Goal: Task Accomplishment & Management: Use online tool/utility

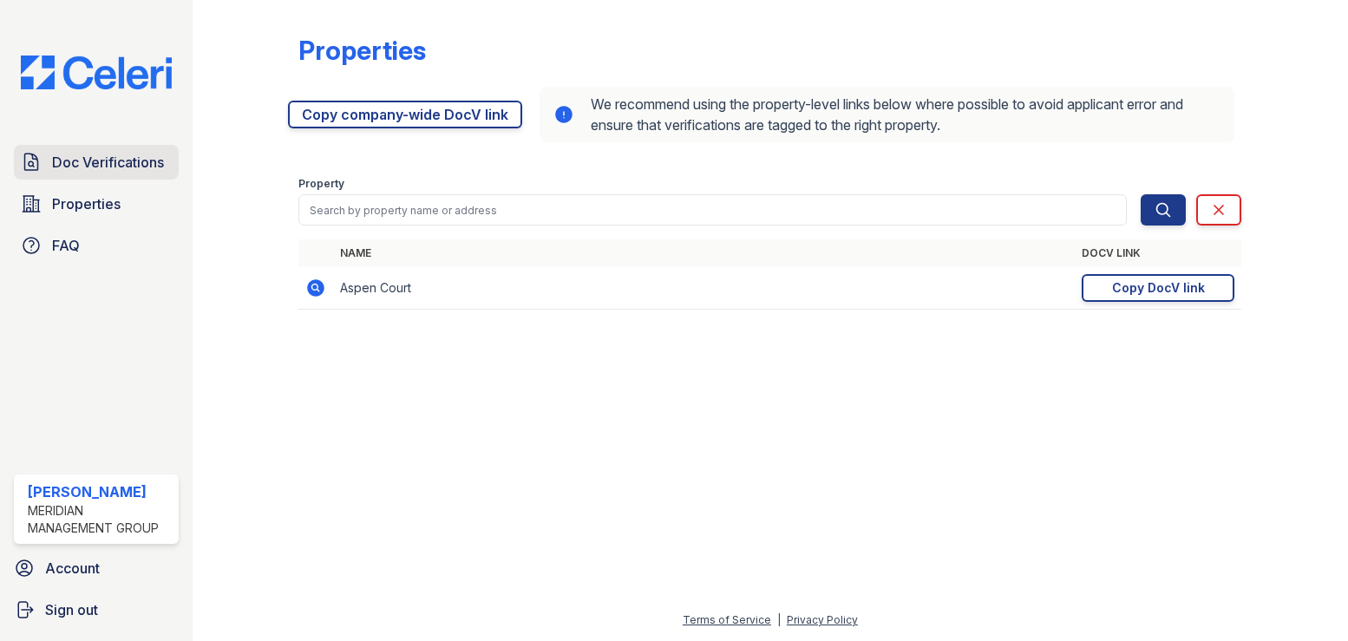
click at [76, 164] on span "Doc Verifications" at bounding box center [108, 162] width 112 height 21
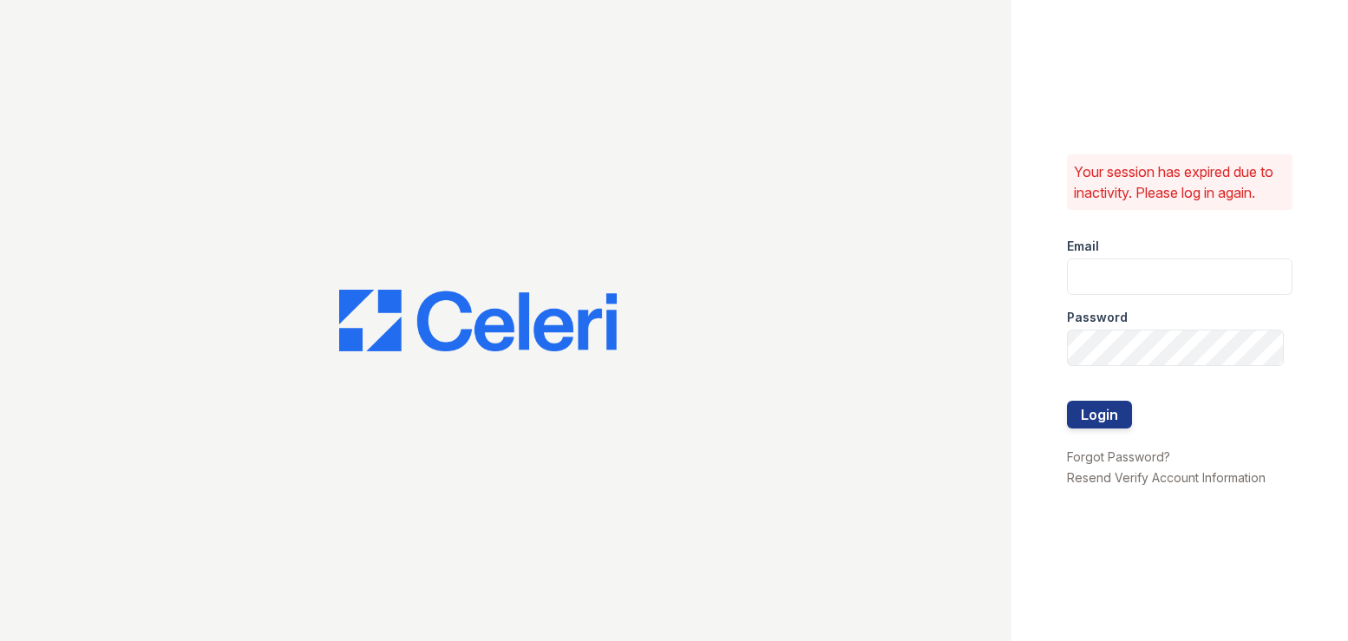
type input "[PERSON_NAME][EMAIL_ADDRESS][DOMAIN_NAME]"
click at [1103, 413] on button "Login" at bounding box center [1099, 415] width 65 height 28
